Goal: Find specific page/section: Find specific page/section

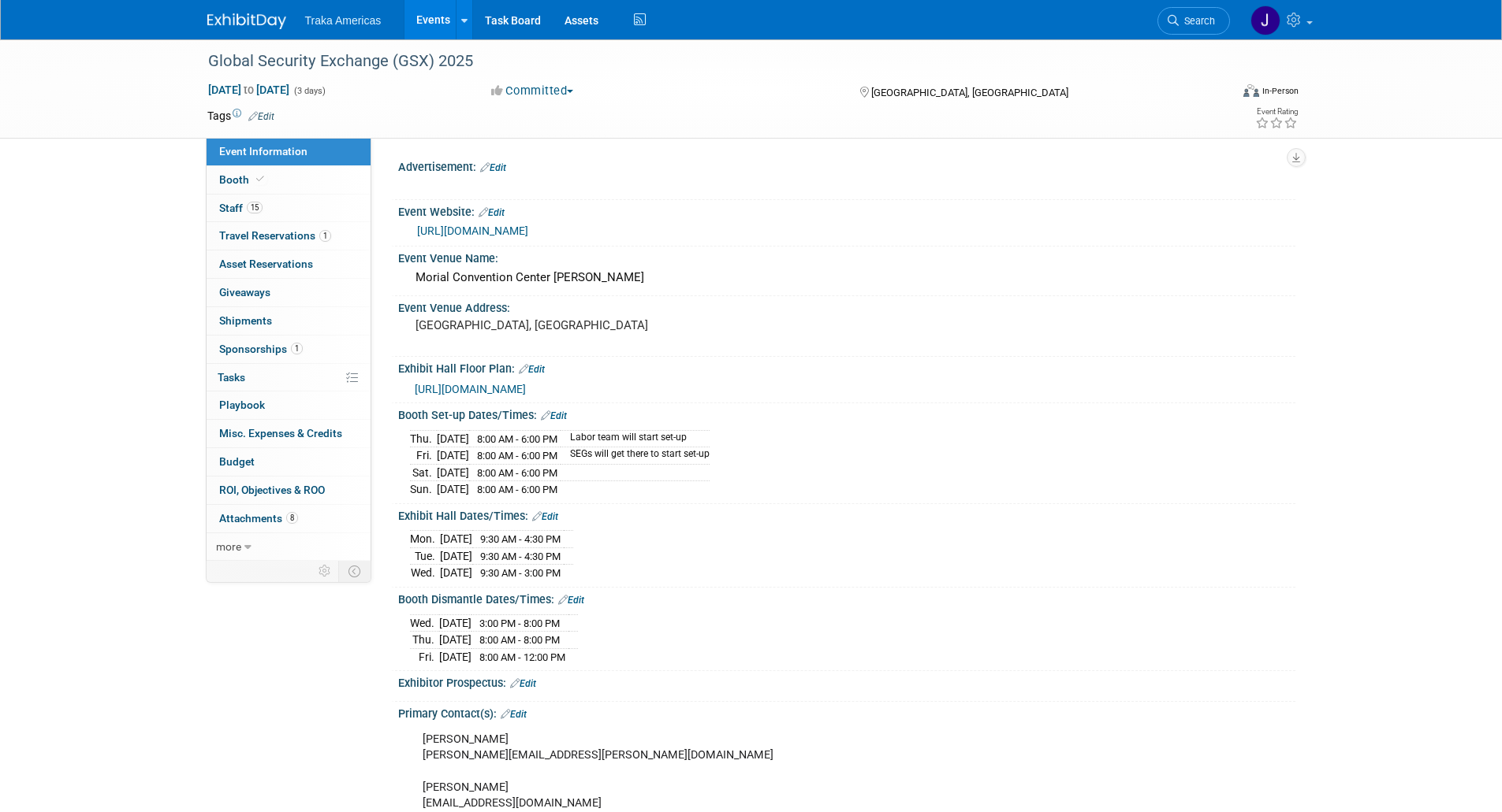
select select "National"
click at [235, 29] on img at bounding box center [247, 21] width 79 height 16
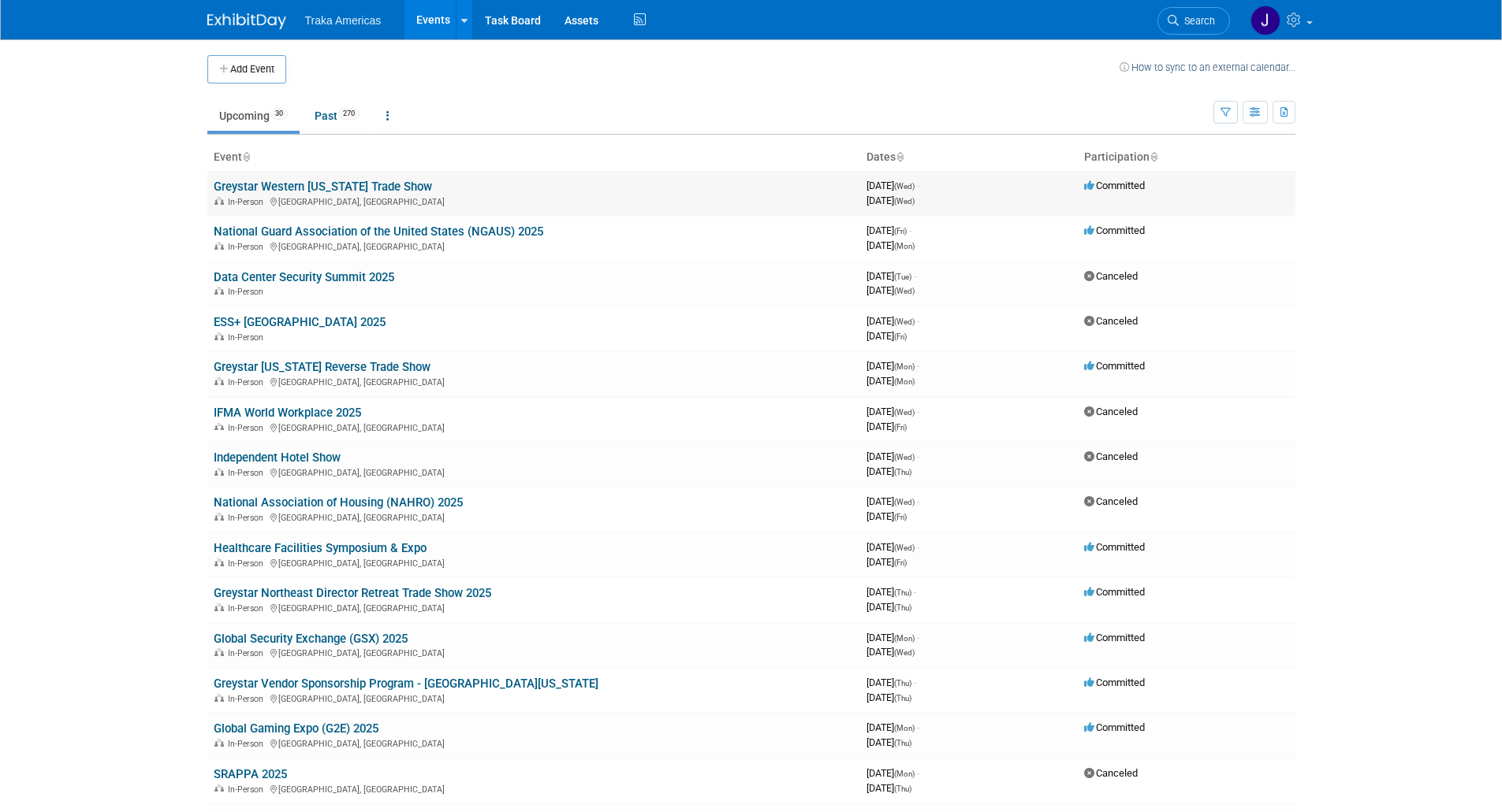
click at [337, 190] on link "Greystar Western [US_STATE] Trade Show" at bounding box center [322, 187] width 218 height 14
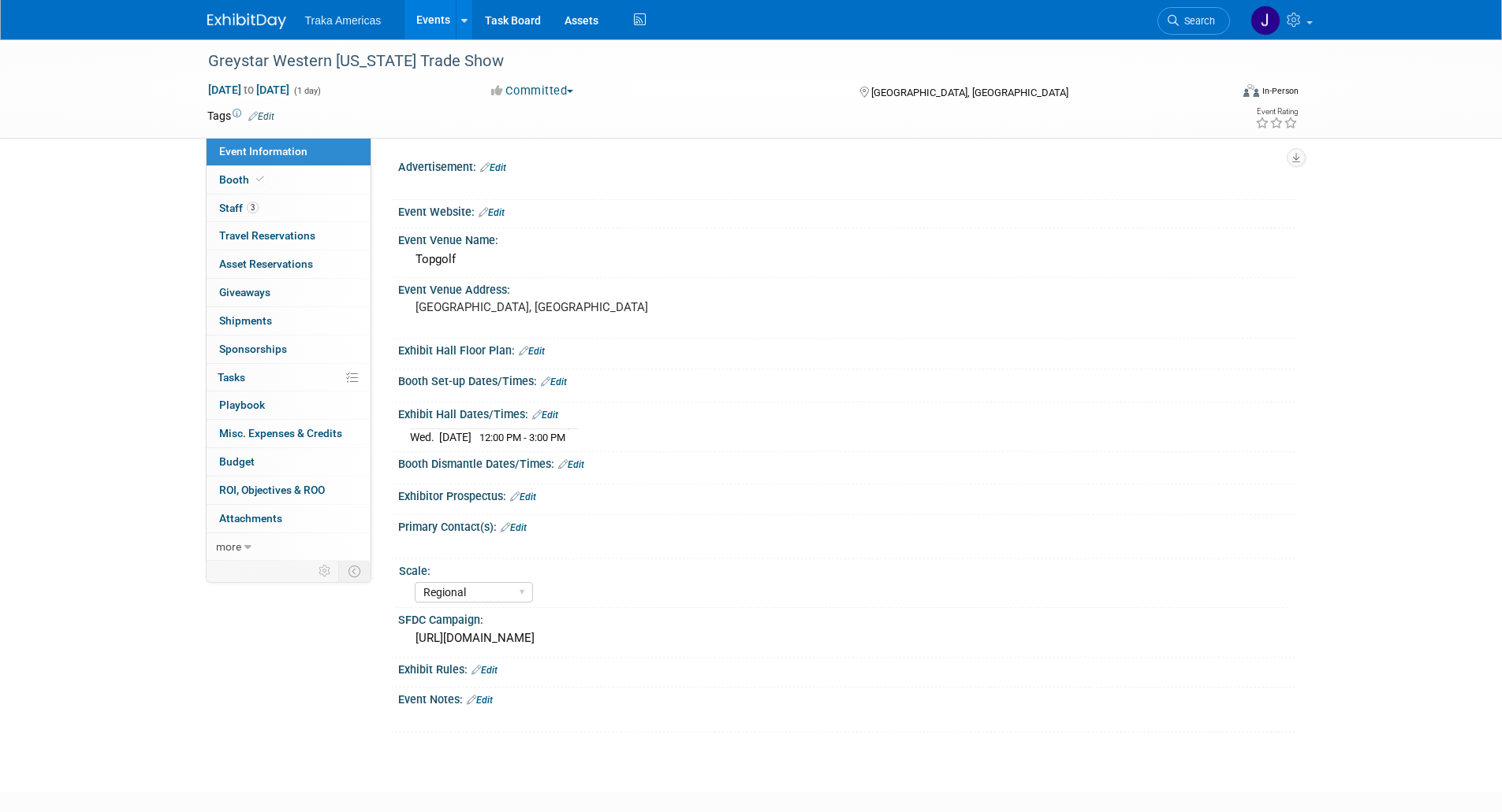
select select "Regional"
